Goal: Navigation & Orientation: Find specific page/section

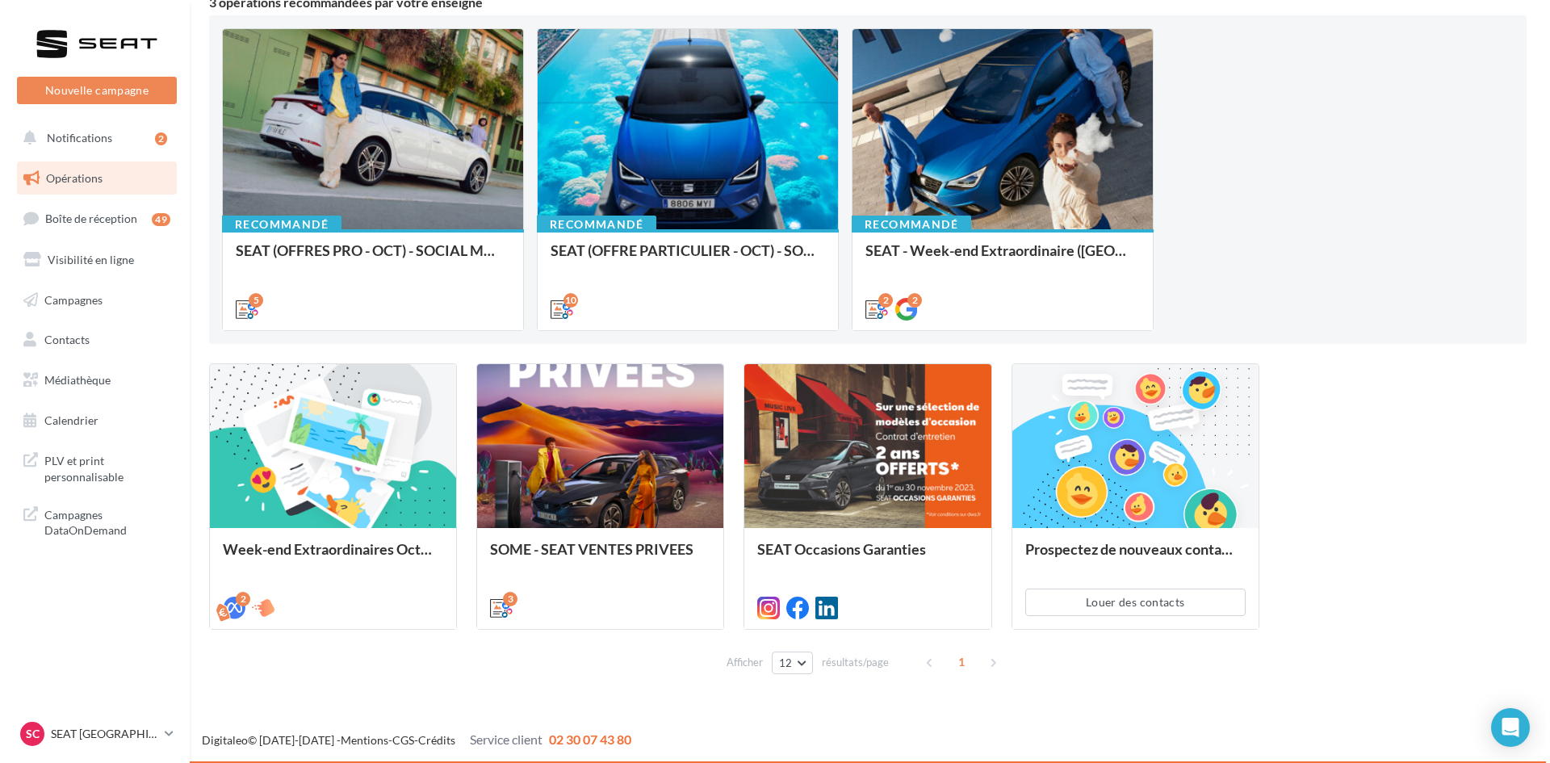
scroll to position [158, 0]
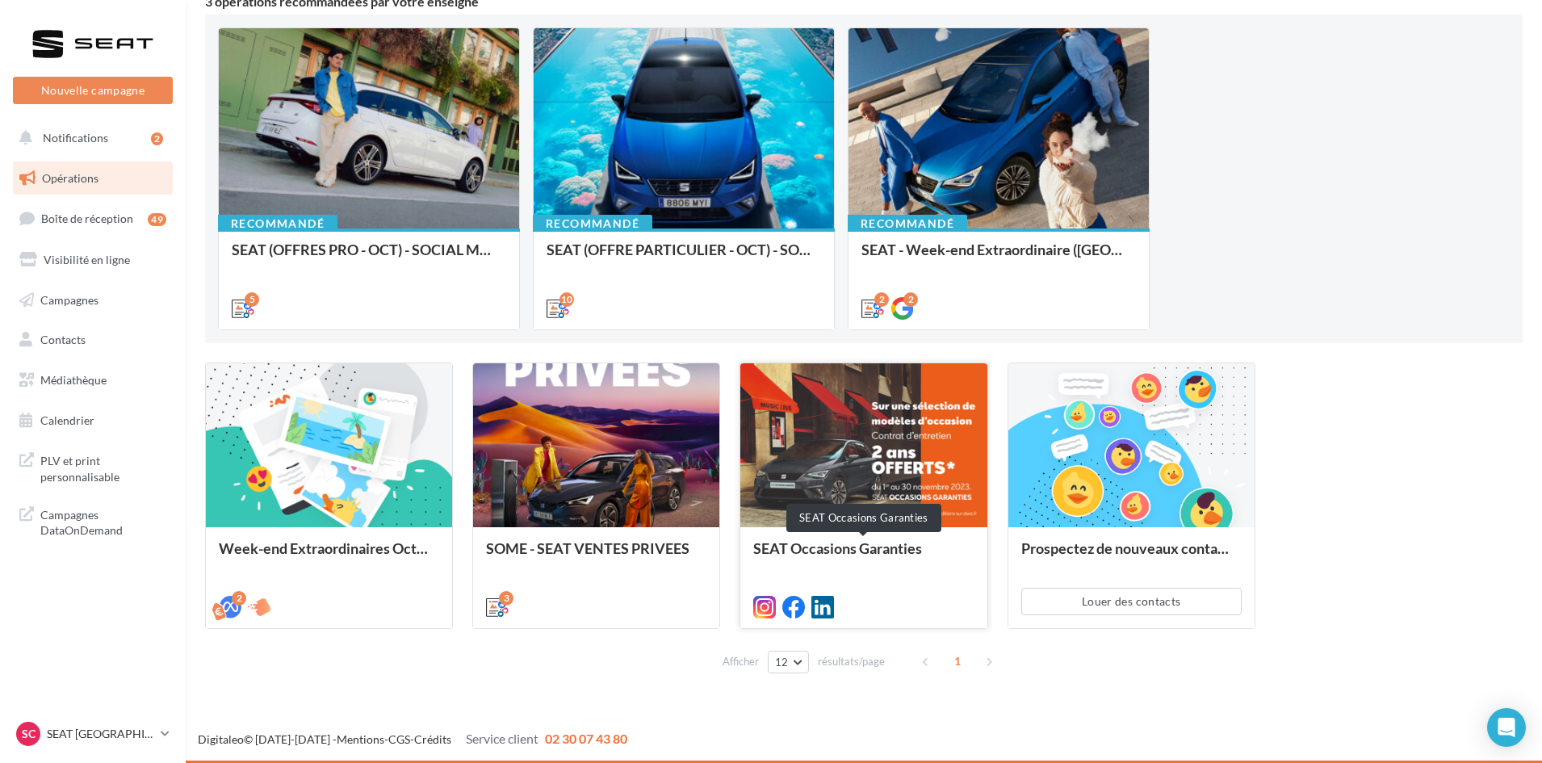
click at [844, 552] on div "SEAT Occasions Garanties" at bounding box center [863, 556] width 220 height 32
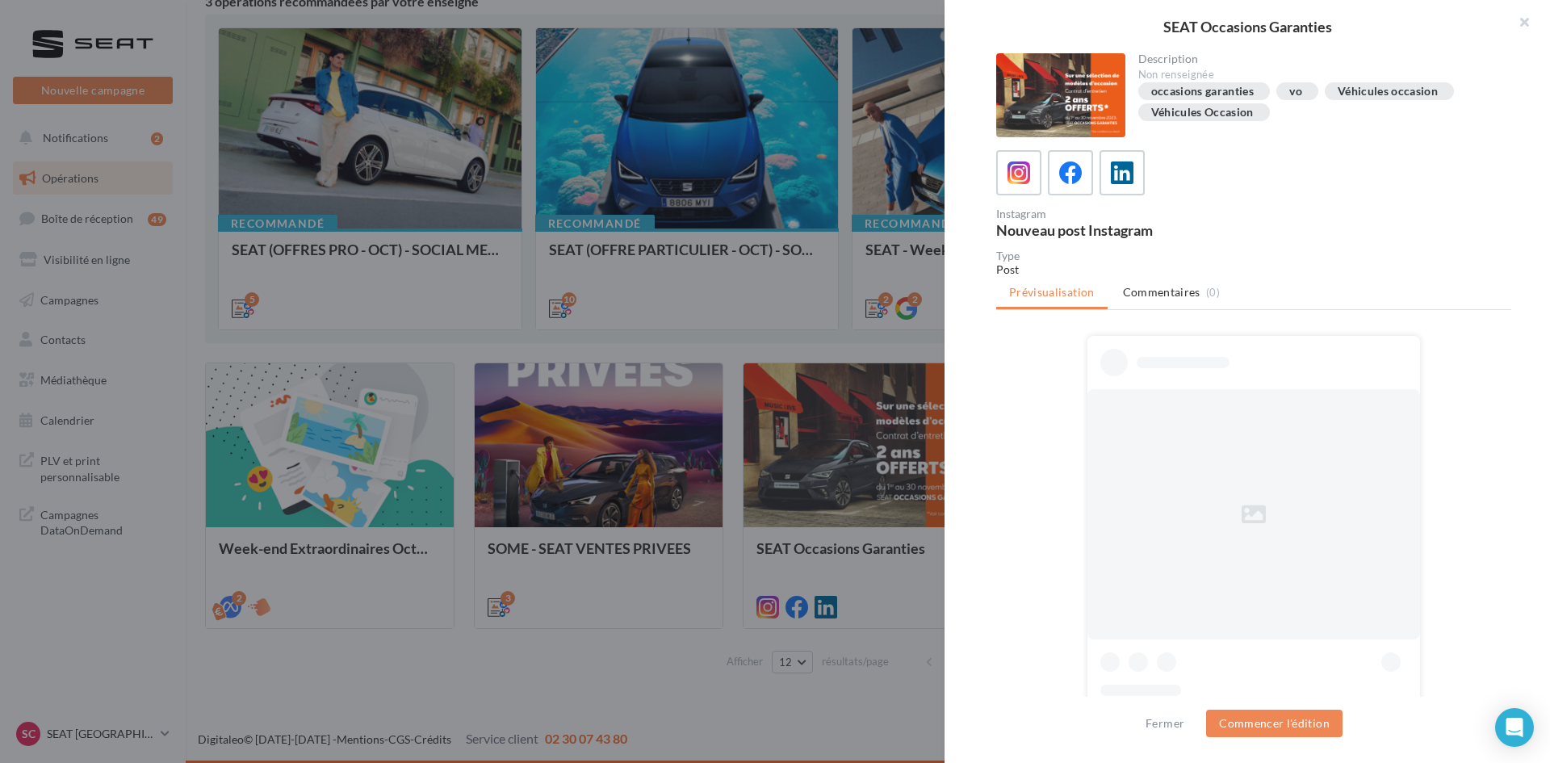
click at [1069, 176] on icon at bounding box center [1070, 172] width 23 height 23
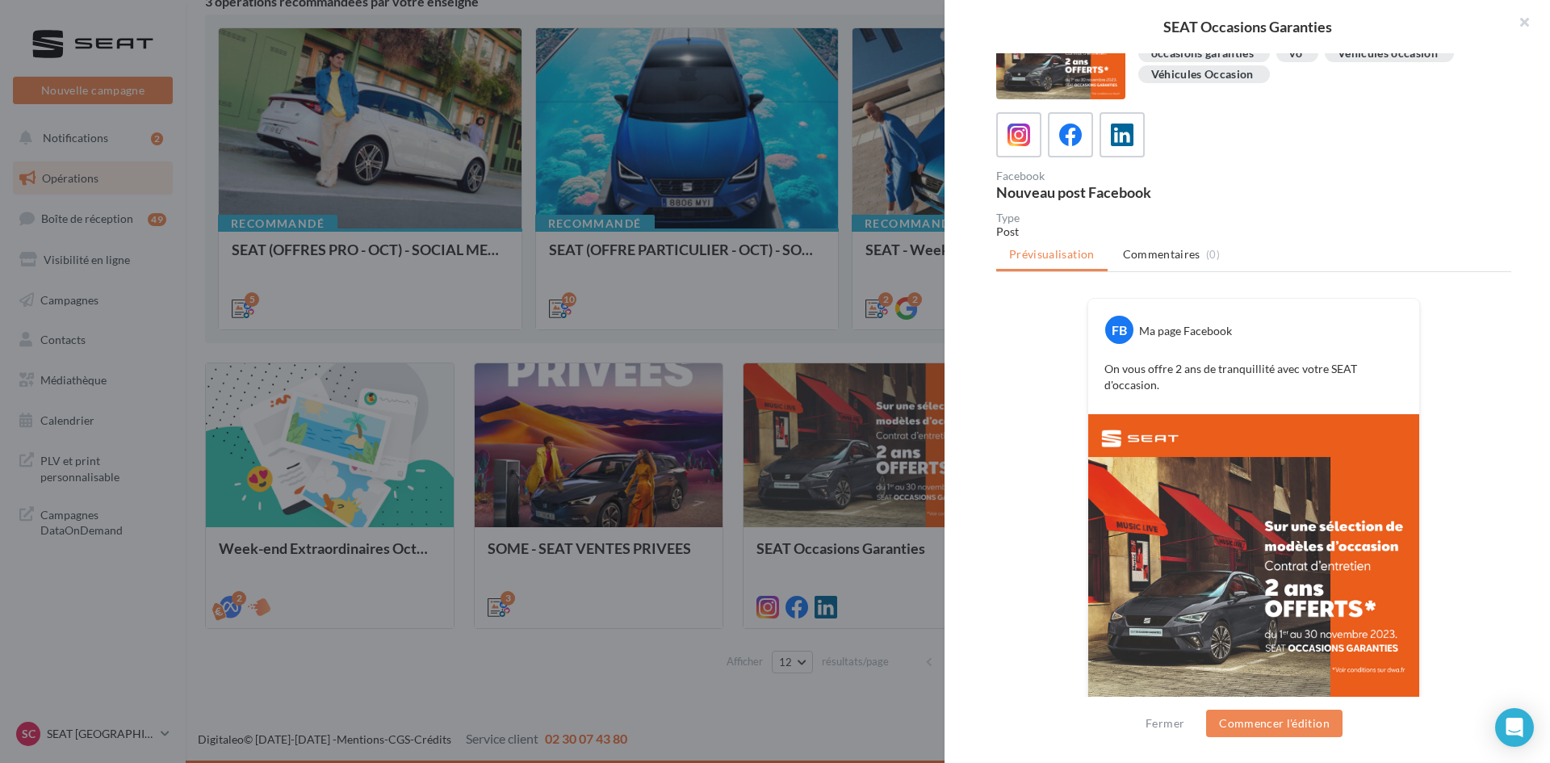
scroll to position [94, 0]
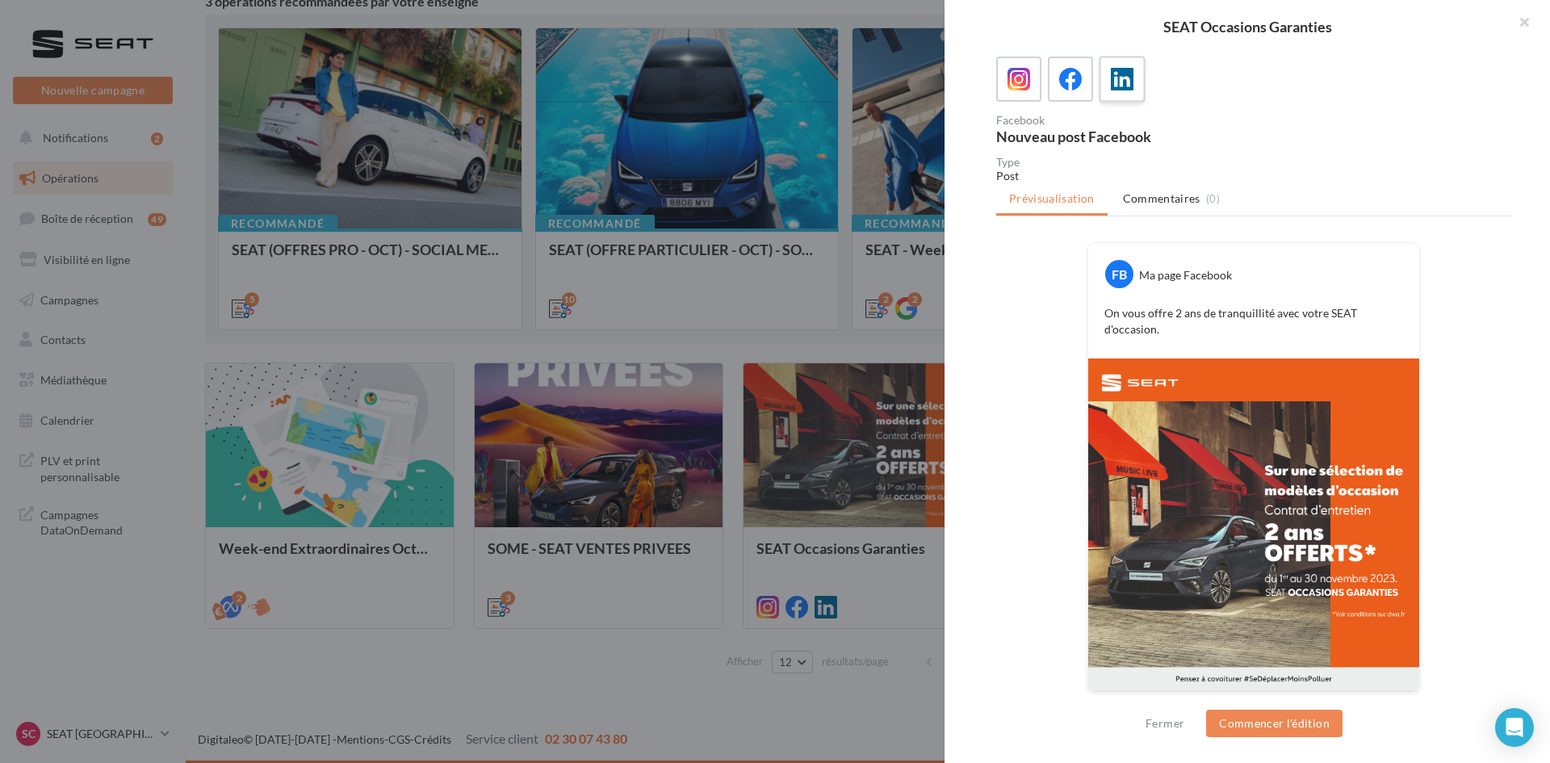
click at [1124, 70] on icon at bounding box center [1122, 79] width 23 height 23
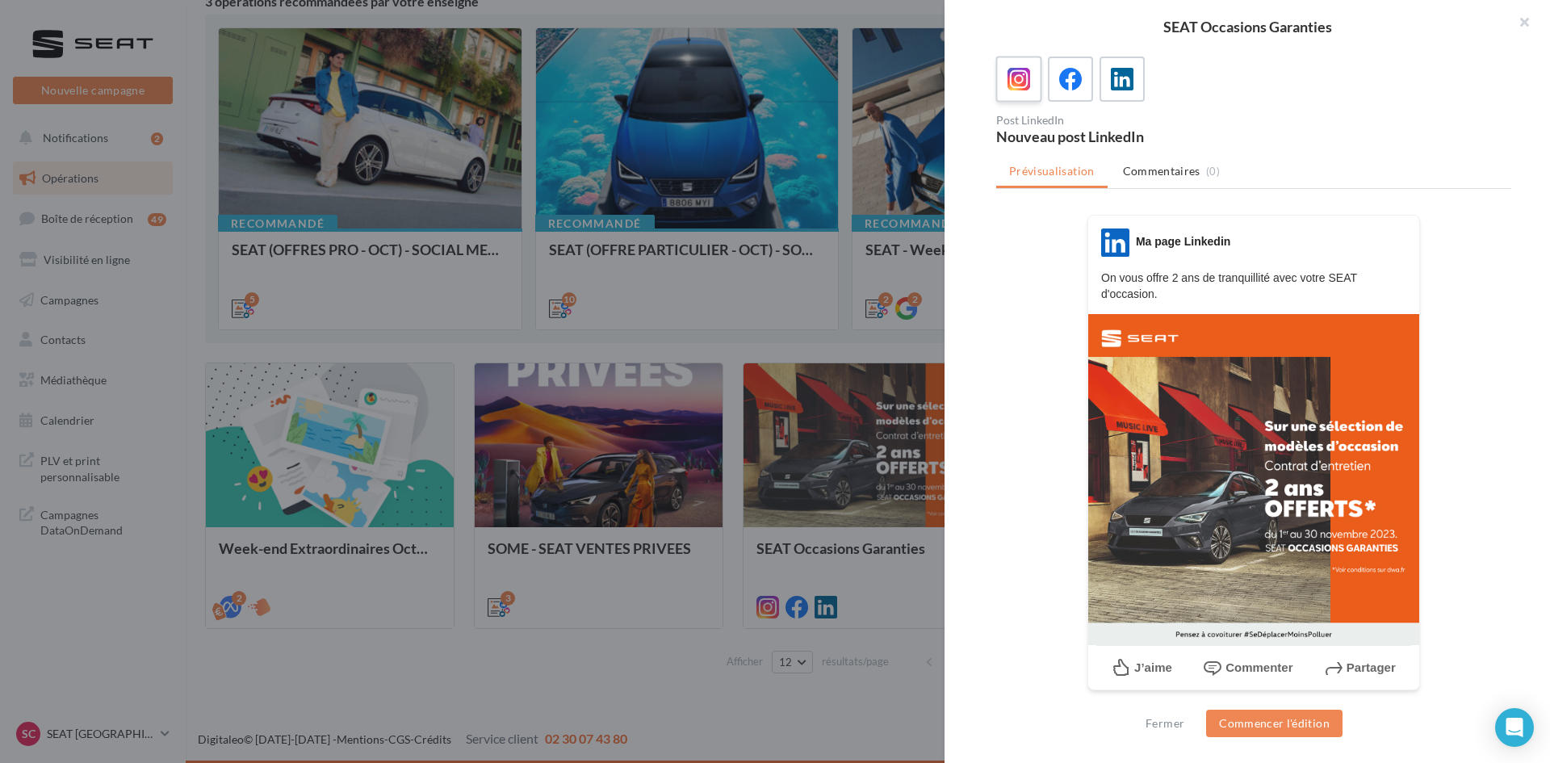
click at [1014, 94] on label at bounding box center [1018, 79] width 46 height 46
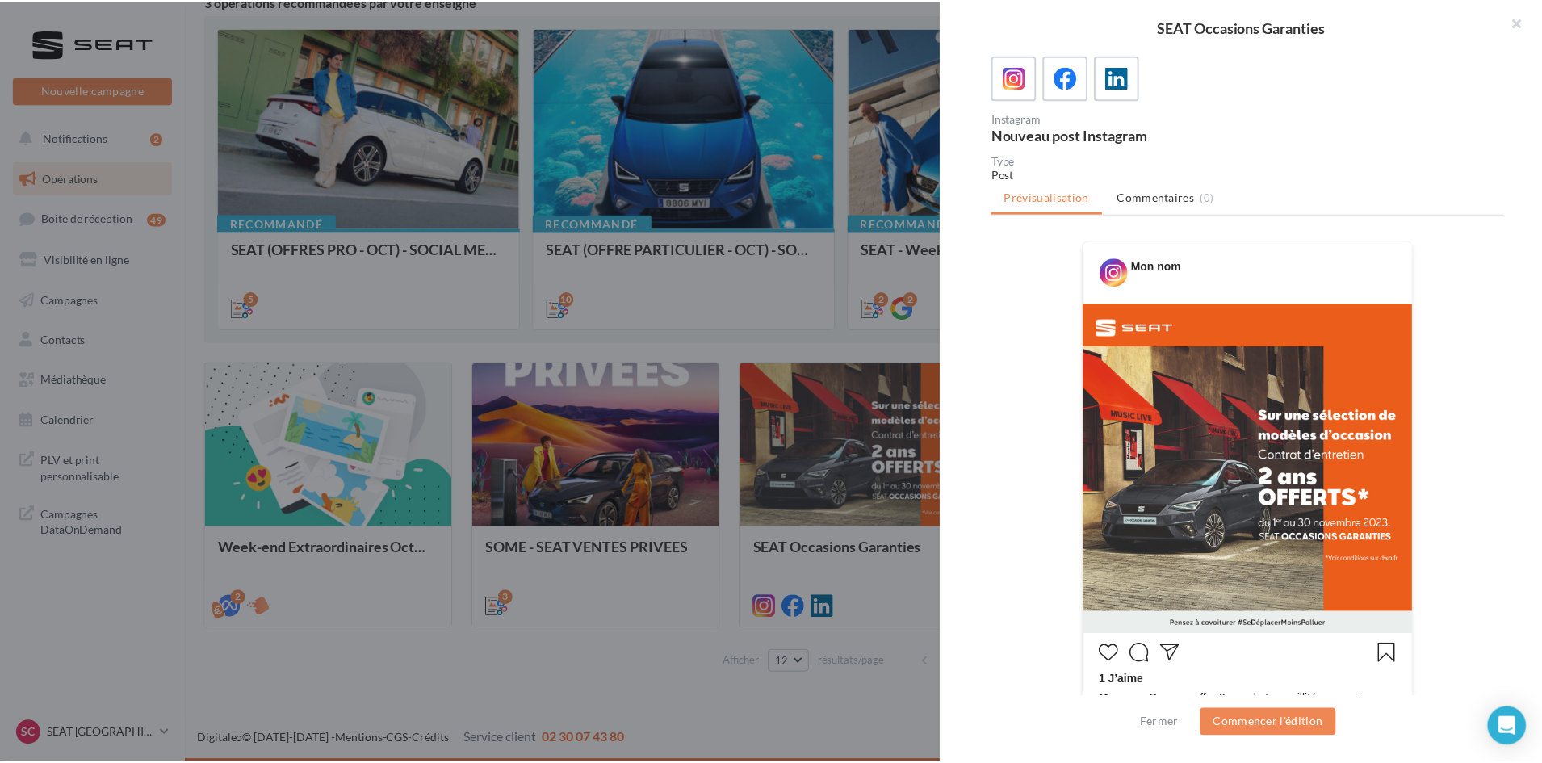
scroll to position [0, 0]
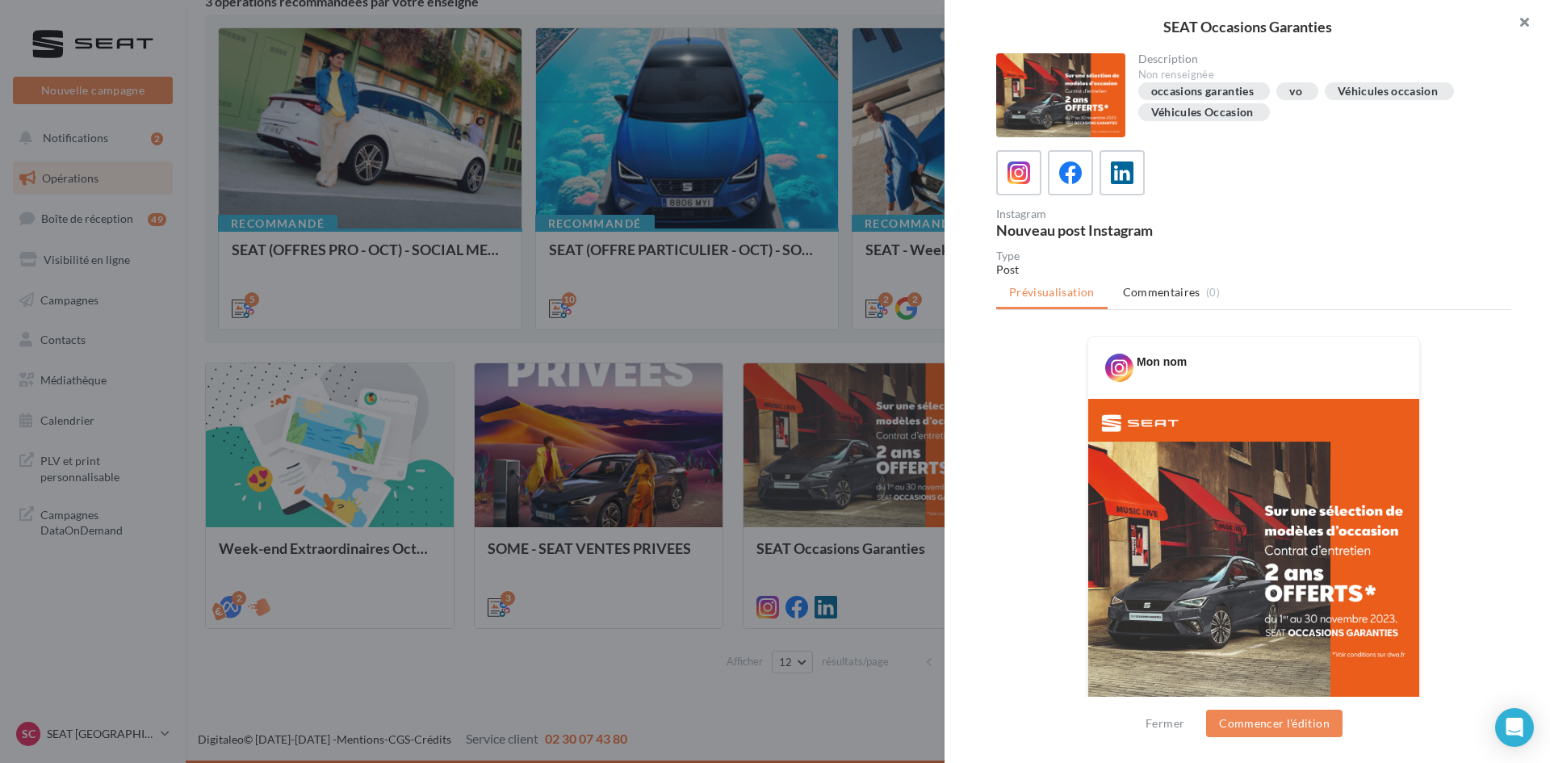
click at [1515, 18] on button "button" at bounding box center [1517, 24] width 65 height 48
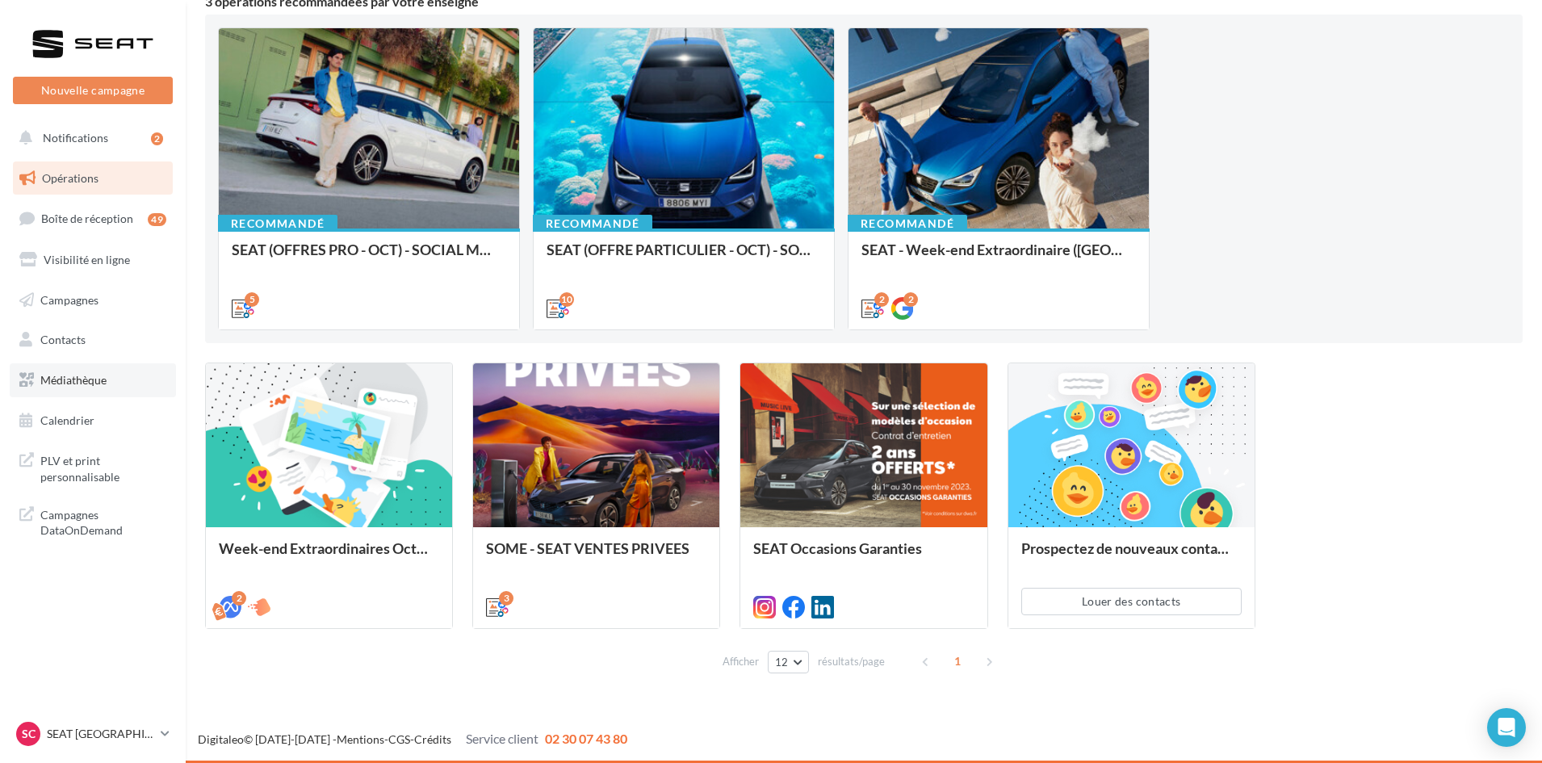
click at [86, 375] on span "Médiathèque" at bounding box center [73, 380] width 66 height 14
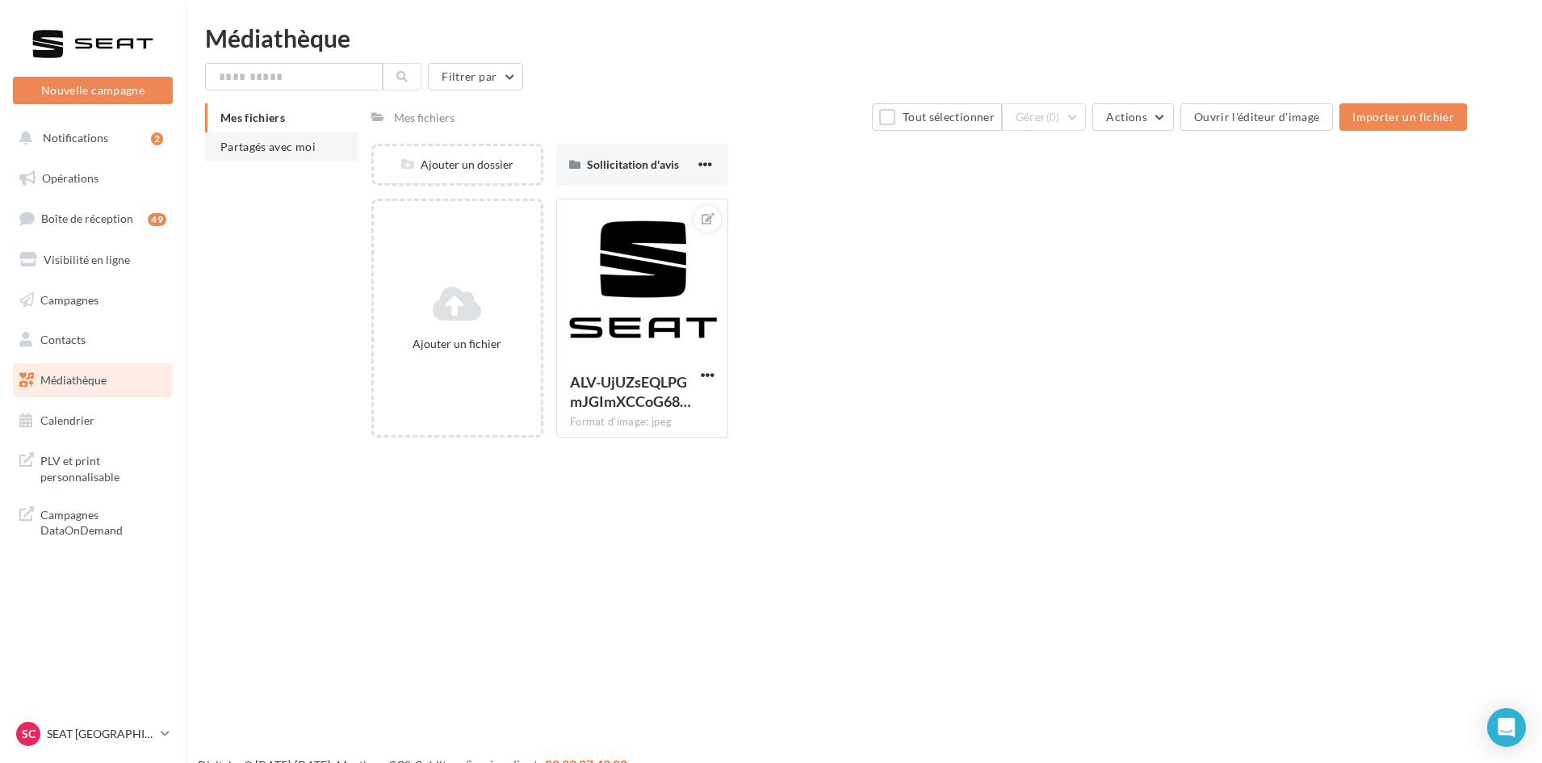
click at [312, 155] on li "Partagés avec moi" at bounding box center [281, 146] width 153 height 29
